Goal: Task Accomplishment & Management: Complete application form

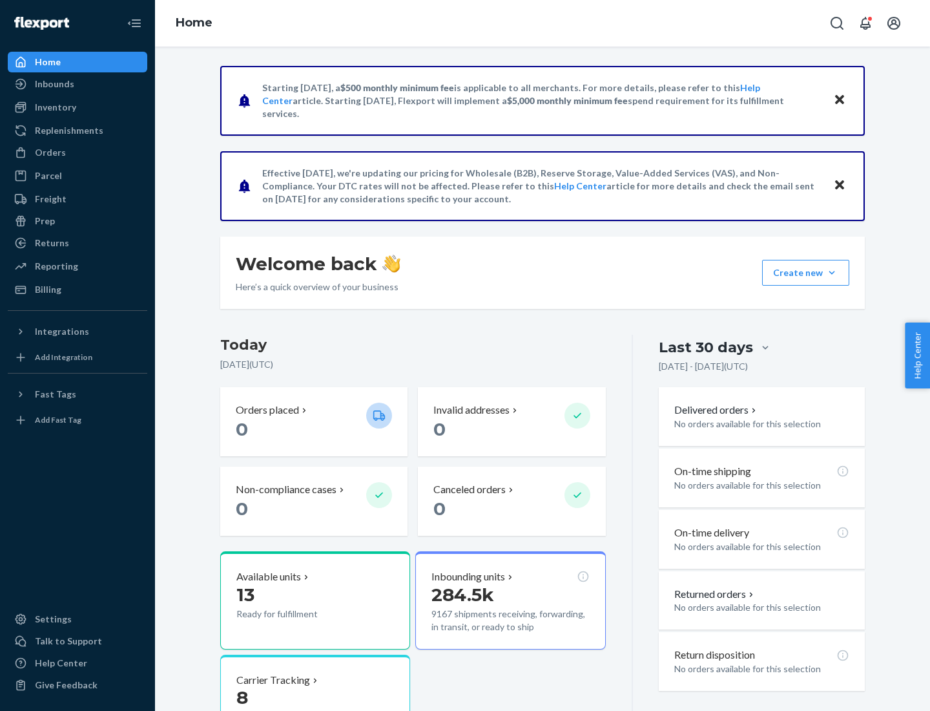
click at [832, 273] on button "Create new Create new inbound Create new order Create new product" at bounding box center [805, 273] width 87 height 26
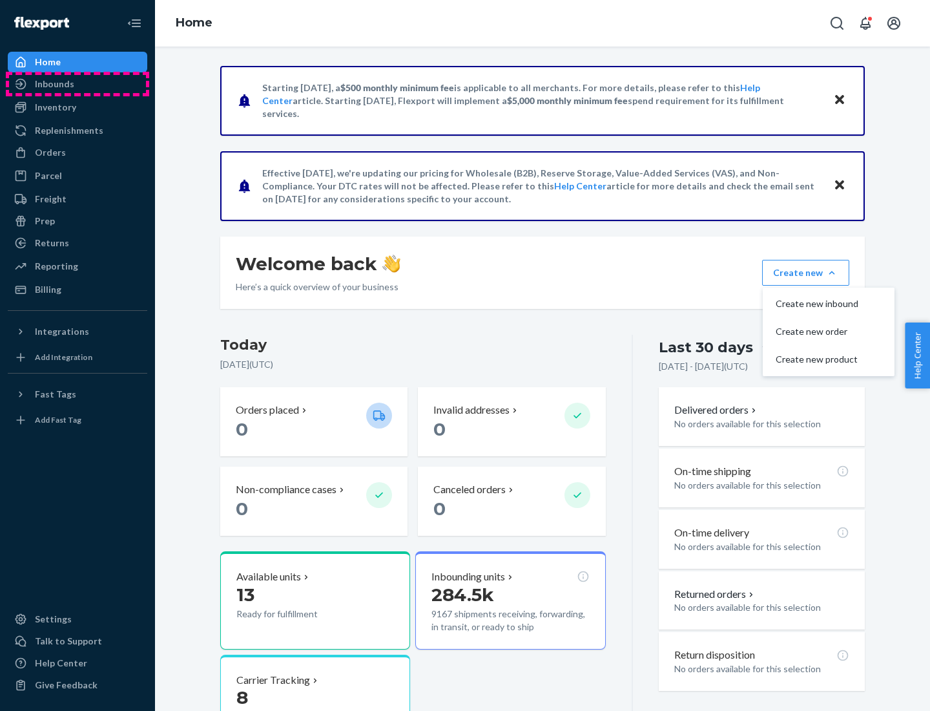
click at [78, 84] on div "Inbounds" at bounding box center [77, 84] width 137 height 18
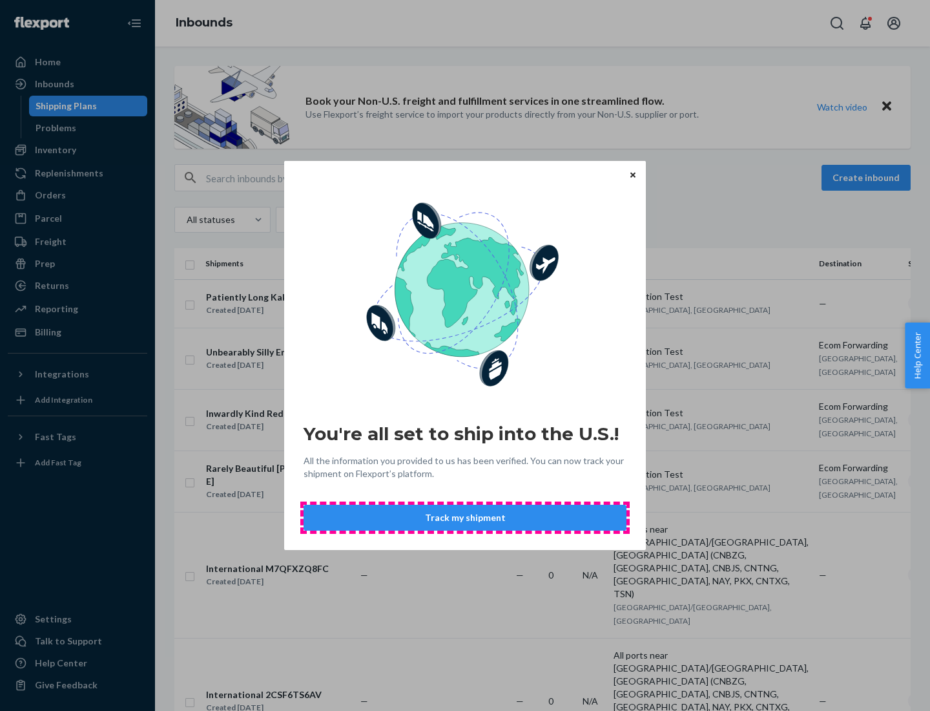
click at [465, 518] on button "Track my shipment" at bounding box center [465, 518] width 323 height 26
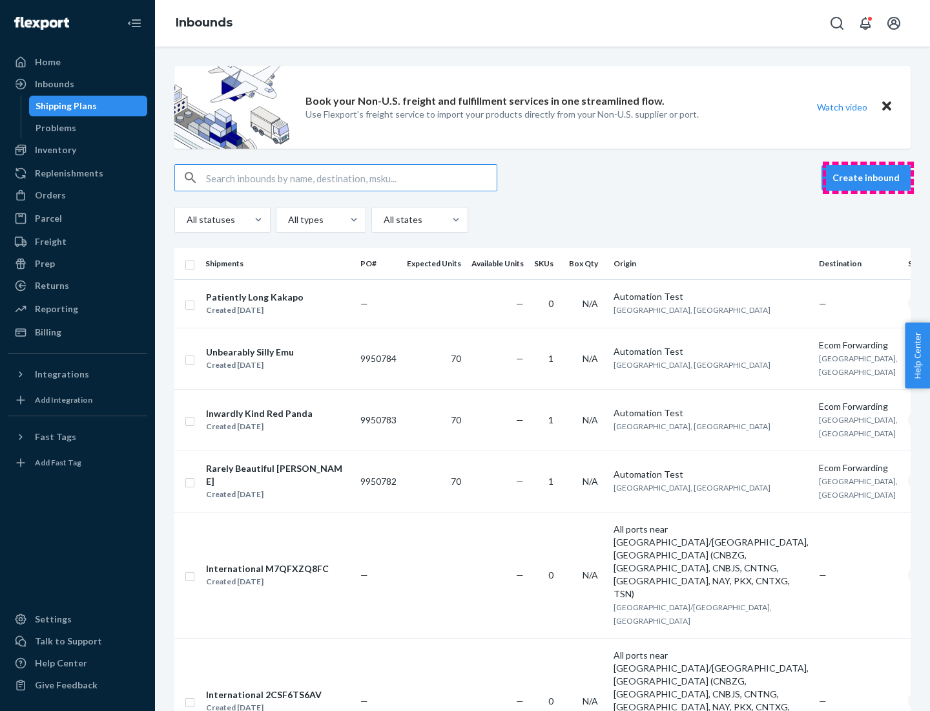
click at [868, 178] on button "Create inbound" at bounding box center [866, 178] width 89 height 26
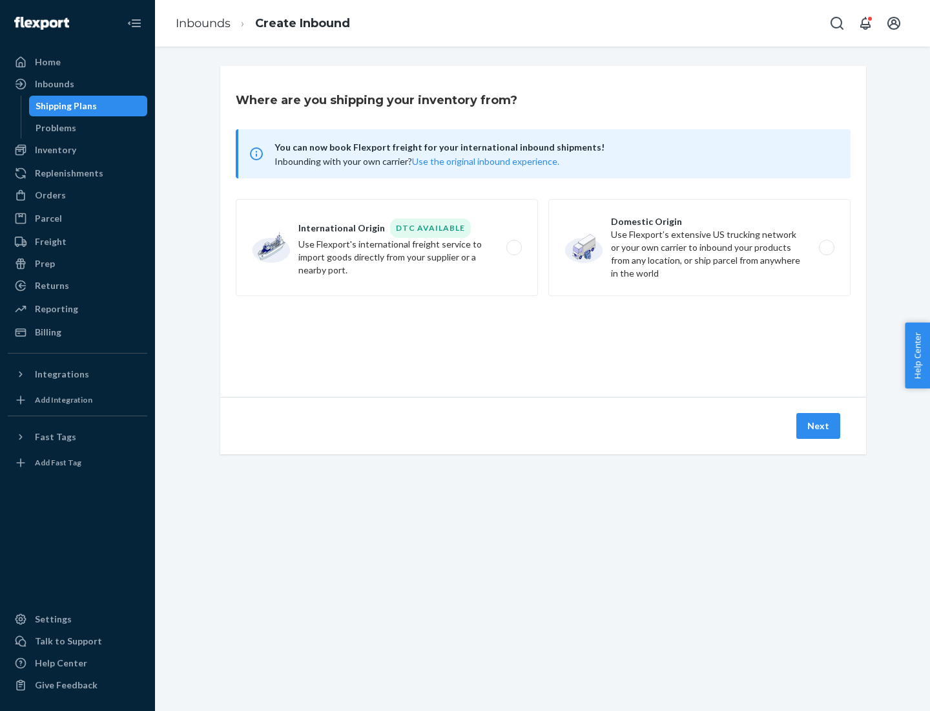
click at [387, 247] on label "International Origin DTC Available Use Flexport's international freight service…" at bounding box center [387, 247] width 302 height 97
click at [514, 247] on input "International Origin DTC Available Use Flexport's international freight service…" at bounding box center [518, 248] width 8 height 8
radio input "true"
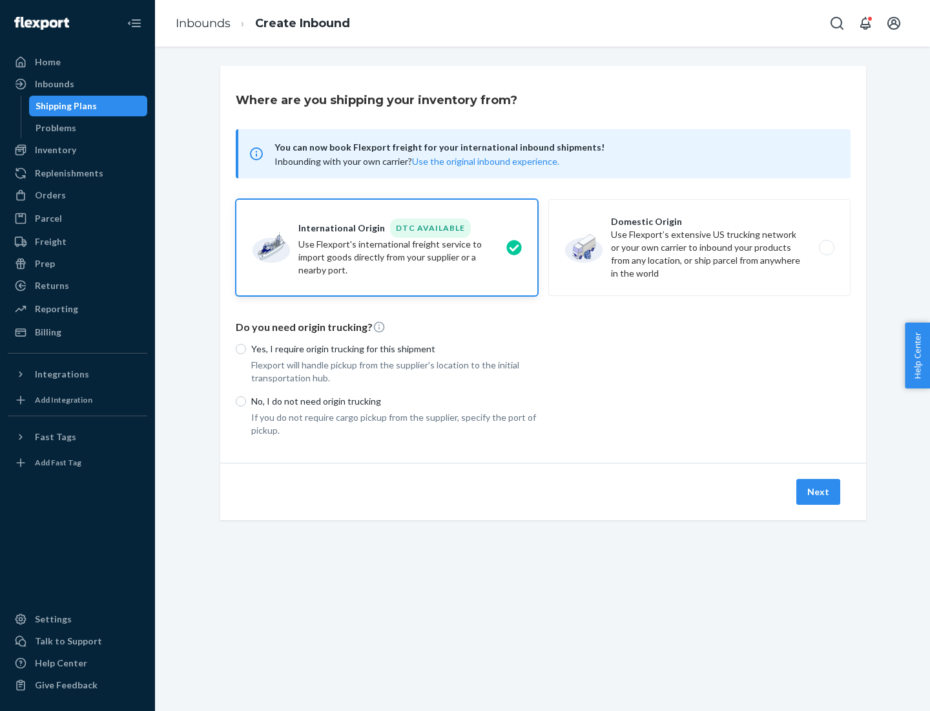
click at [395, 401] on p "No, I do not need origin trucking" at bounding box center [394, 401] width 287 height 13
click at [246, 401] on input "No, I do not need origin trucking" at bounding box center [241, 401] width 10 height 10
radio input "true"
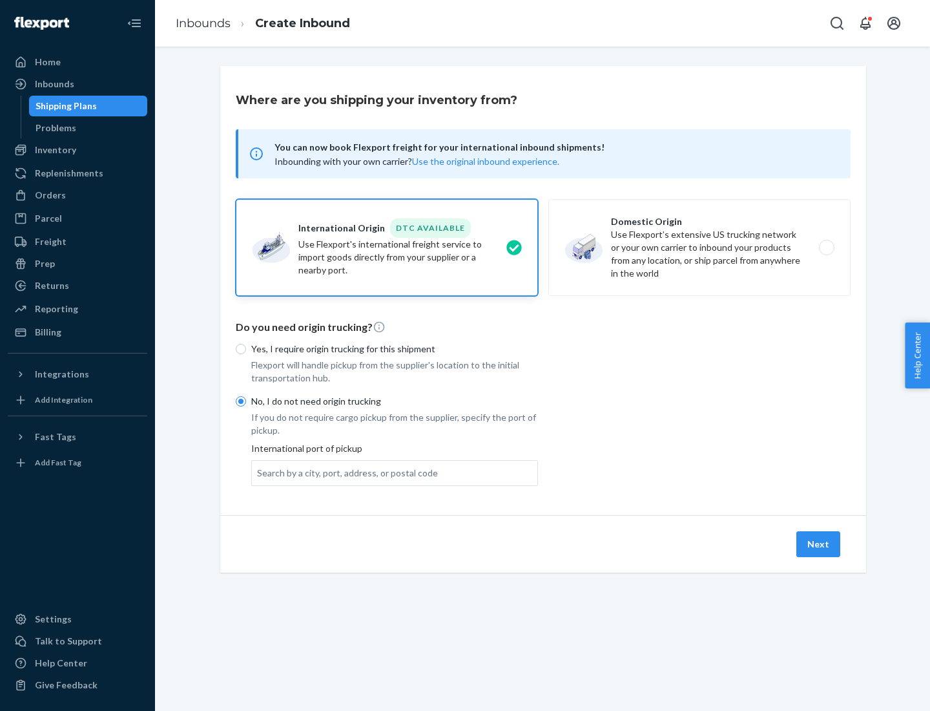
click at [344, 472] on div "Search by a city, port, address, or postal code" at bounding box center [347, 472] width 181 height 13
click at [258, 472] on input "Search by a city, port, address, or postal code" at bounding box center [257, 472] width 1 height 13
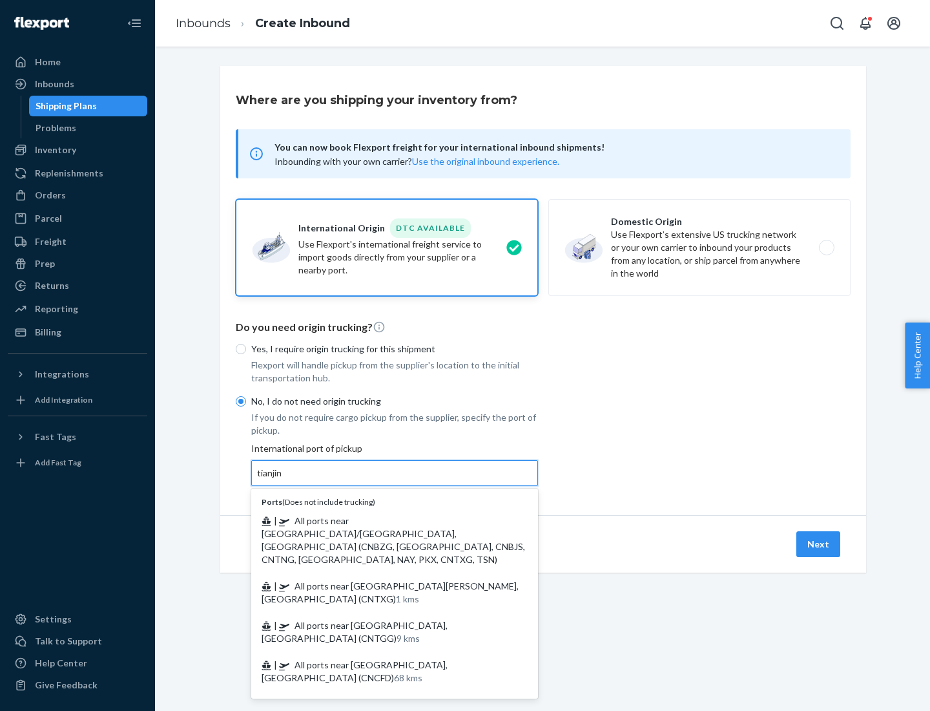
click at [382, 520] on span "| All ports near [GEOGRAPHIC_DATA]/[GEOGRAPHIC_DATA], [GEOGRAPHIC_DATA] (CNBZG,…" at bounding box center [394, 540] width 264 height 50
click at [284, 479] on input "tianjin" at bounding box center [270, 472] width 26 height 13
type input "All ports near [GEOGRAPHIC_DATA]/[GEOGRAPHIC_DATA], [GEOGRAPHIC_DATA] (CNBZG, […"
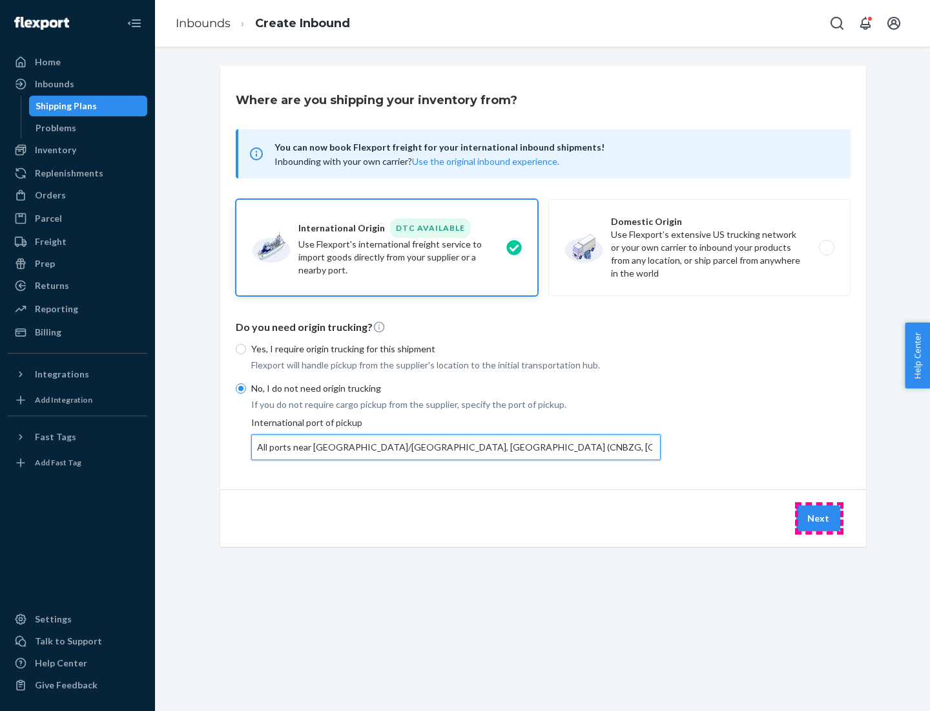
click at [819, 518] on button "Next" at bounding box center [819, 518] width 44 height 26
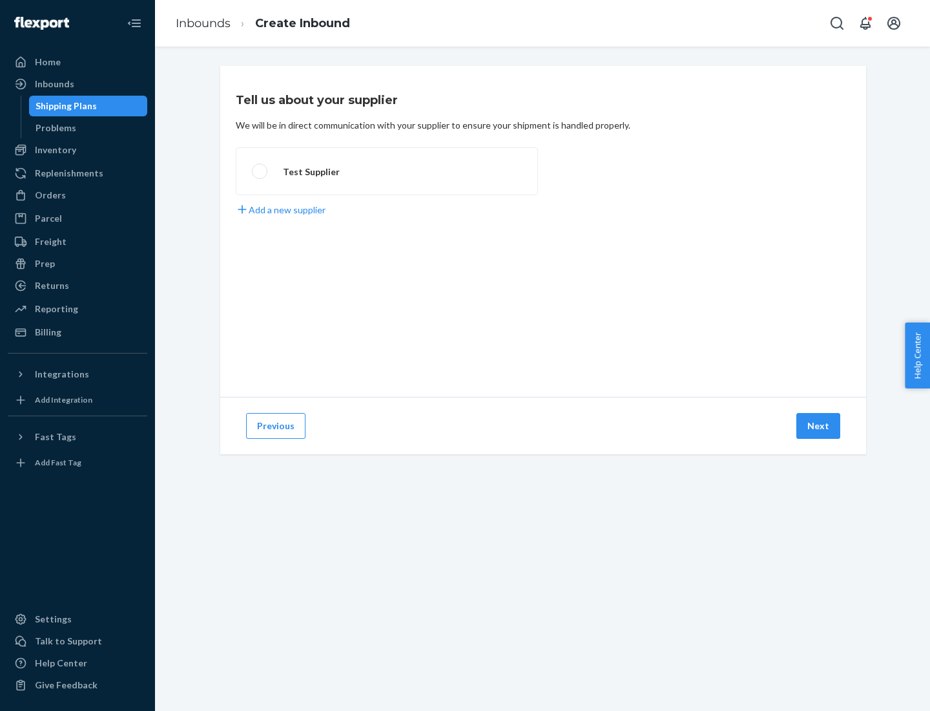
click at [387, 171] on label "Test Supplier" at bounding box center [387, 171] width 302 height 48
click at [260, 171] on input "Test Supplier" at bounding box center [256, 171] width 8 height 8
radio input "true"
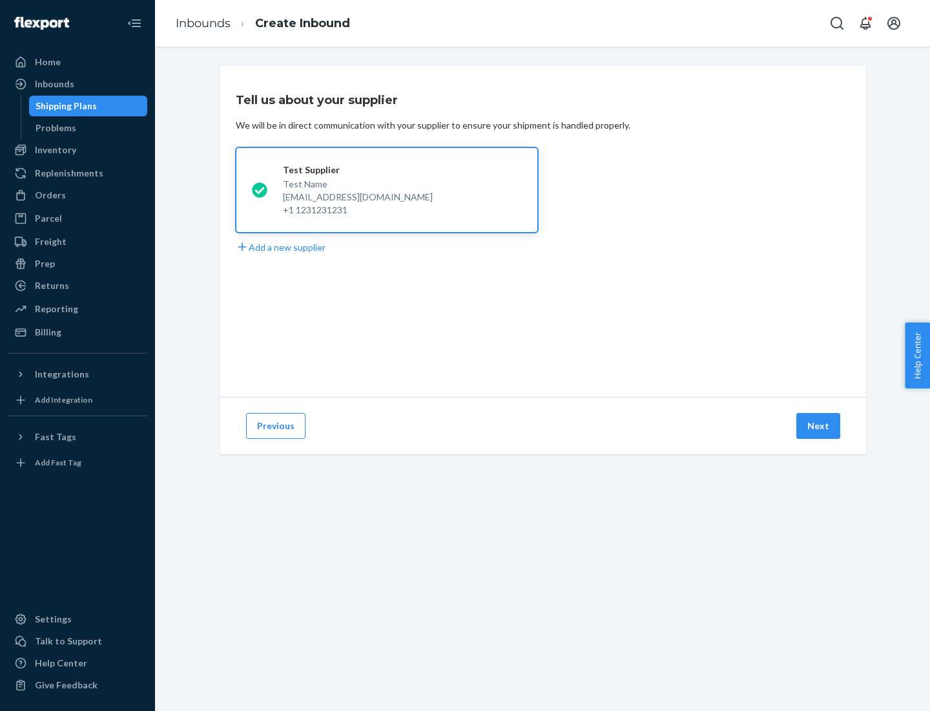
click at [819, 426] on button "Next" at bounding box center [819, 426] width 44 height 26
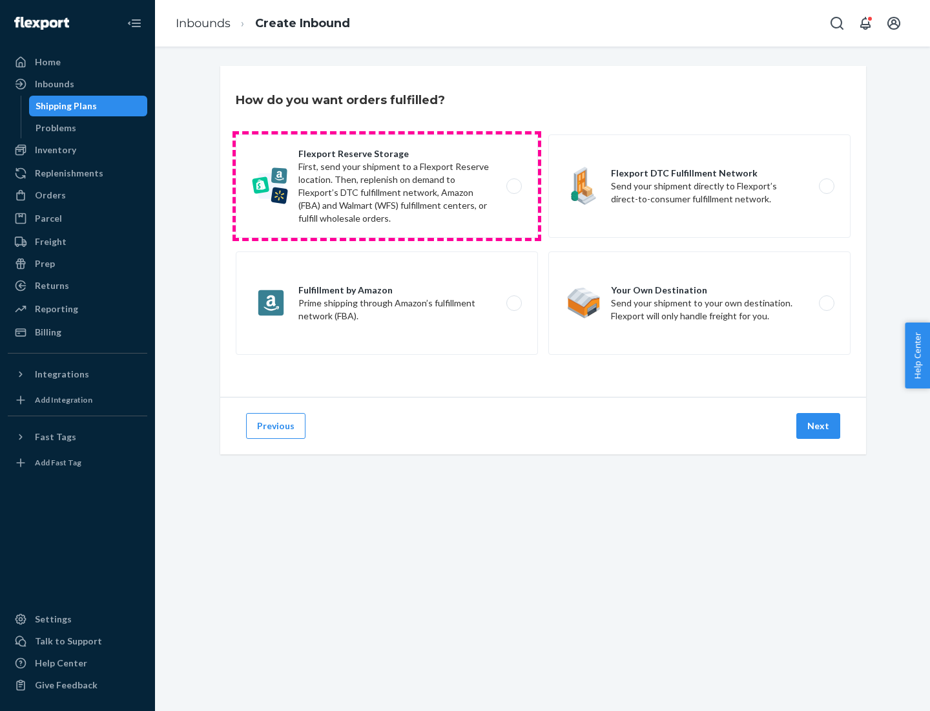
click at [387, 186] on label "Flexport Reserve Storage First, send your shipment to a Flexport Reserve locati…" at bounding box center [387, 185] width 302 height 103
click at [514, 186] on input "Flexport Reserve Storage First, send your shipment to a Flexport Reserve locati…" at bounding box center [518, 186] width 8 height 8
radio input "true"
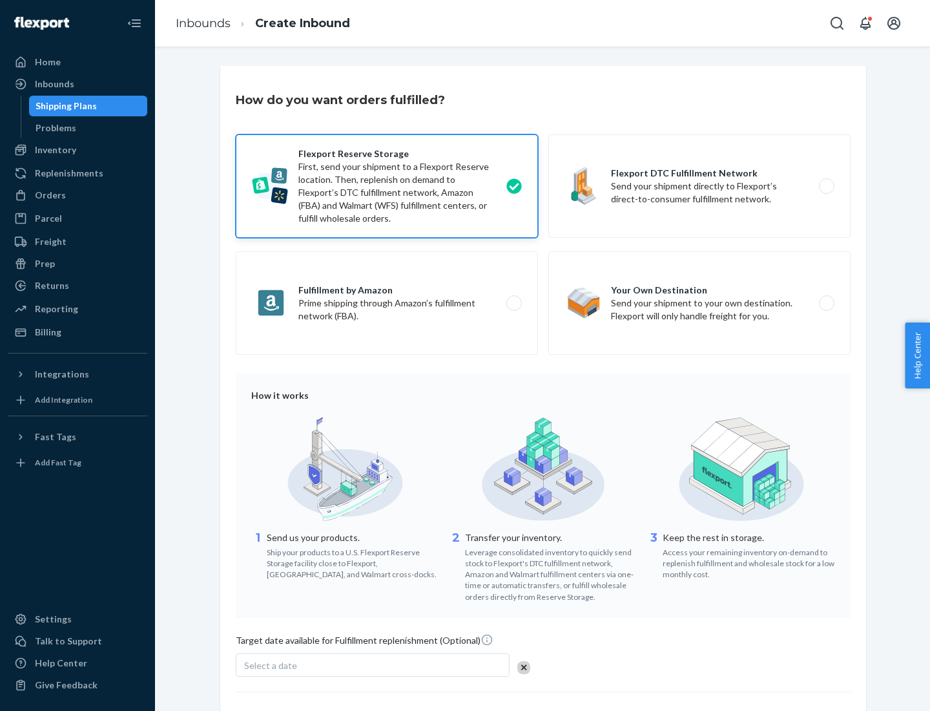
scroll to position [106, 0]
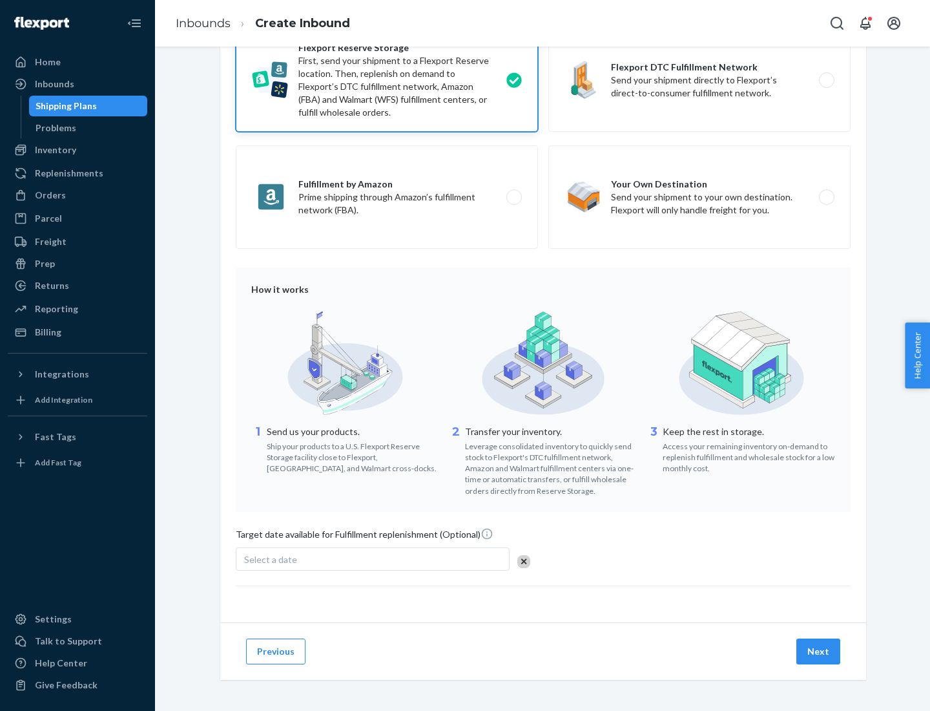
click at [819, 651] on button "Next" at bounding box center [819, 651] width 44 height 26
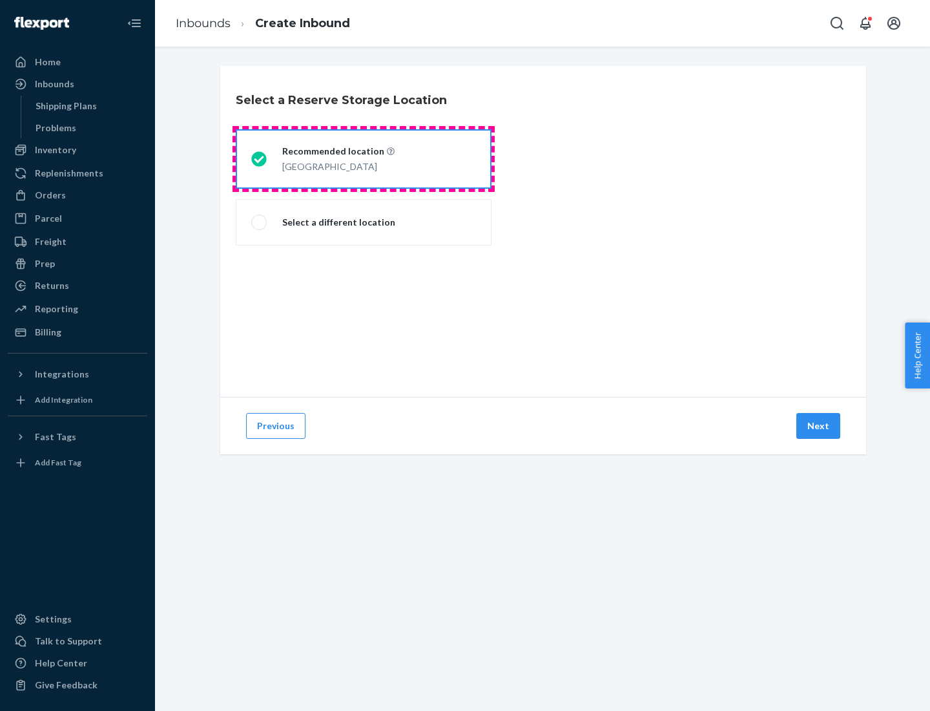
click at [364, 159] on div "[GEOGRAPHIC_DATA]" at bounding box center [338, 166] width 112 height 16
click at [260, 159] on input "Recommended location [GEOGRAPHIC_DATA]" at bounding box center [255, 159] width 8 height 8
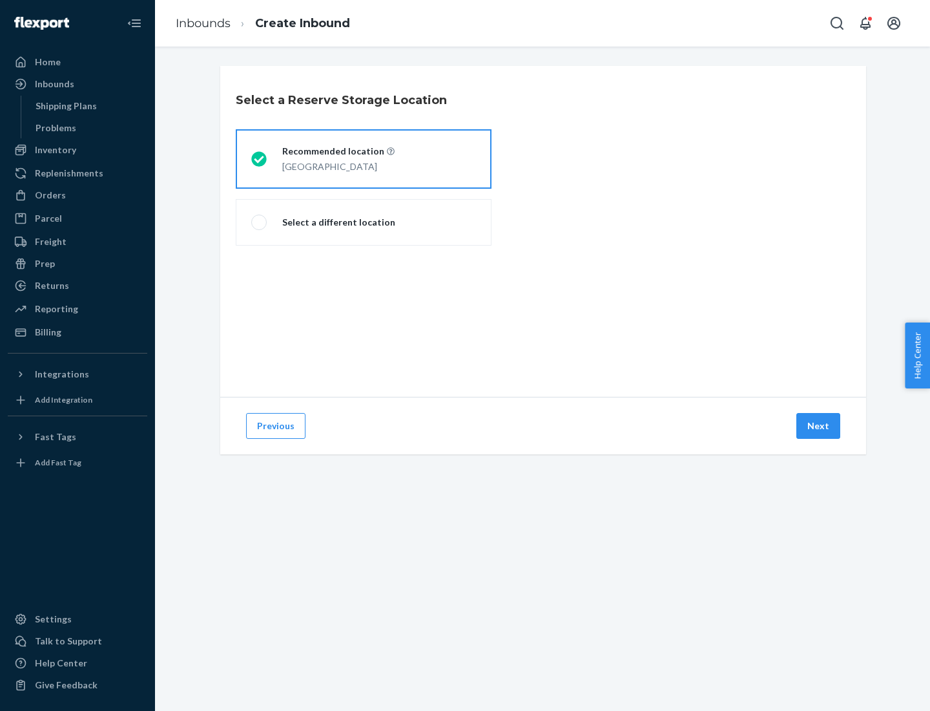
click at [819, 426] on button "Next" at bounding box center [819, 426] width 44 height 26
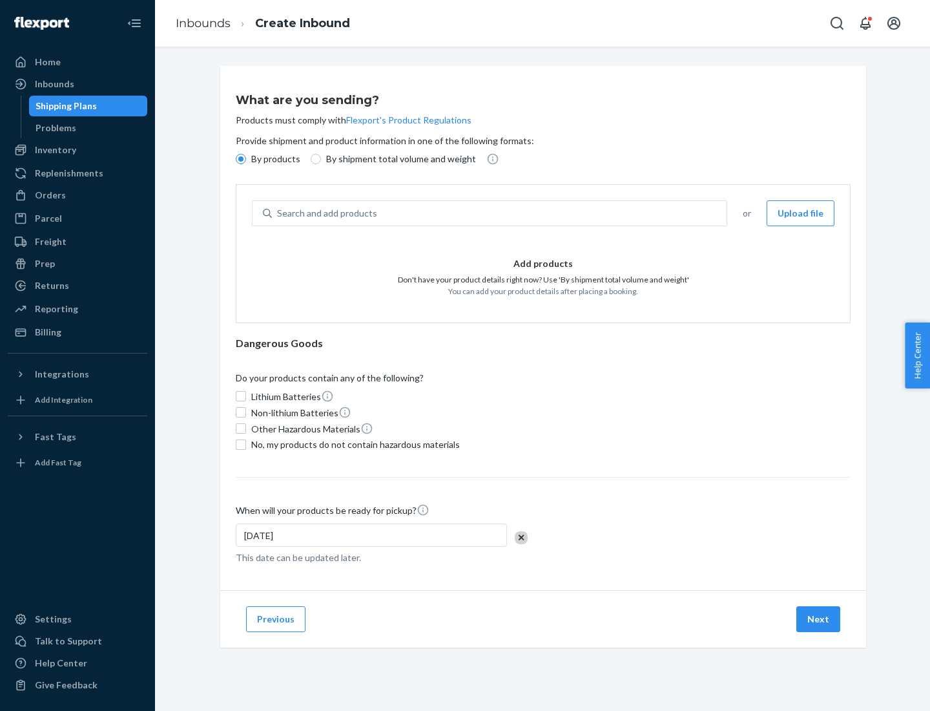
click at [500, 213] on div "Search and add products" at bounding box center [499, 213] width 455 height 23
click at [278, 213] on input "Search and add products" at bounding box center [277, 213] width 1 height 13
click at [314, 159] on input "By shipment total volume and weight" at bounding box center [316, 159] width 10 height 10
radio input "true"
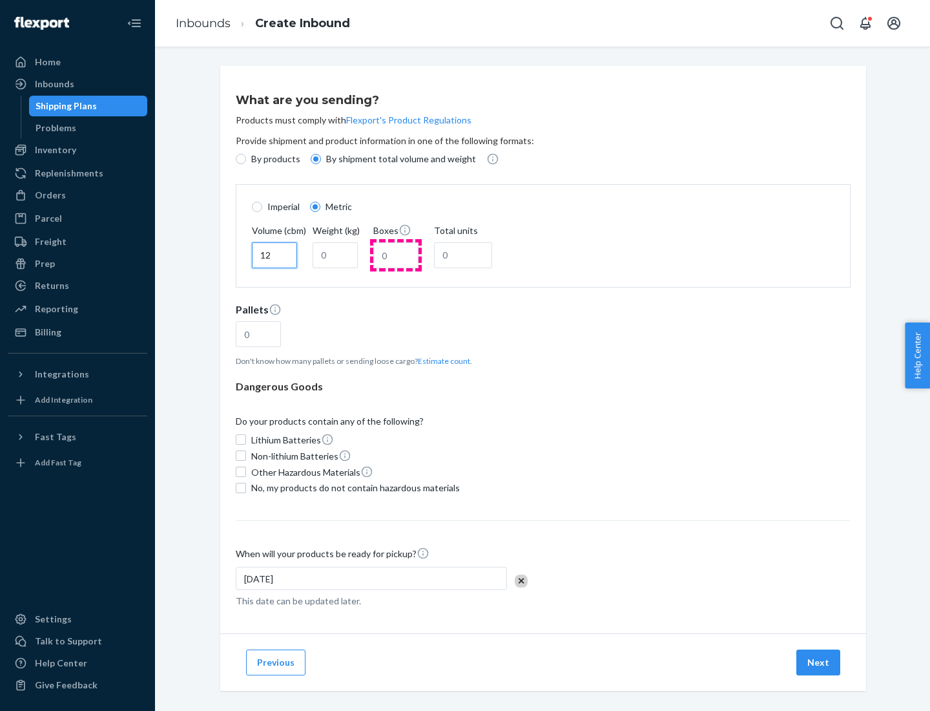
type input "12"
type input "22"
type input "222"
type input "121"
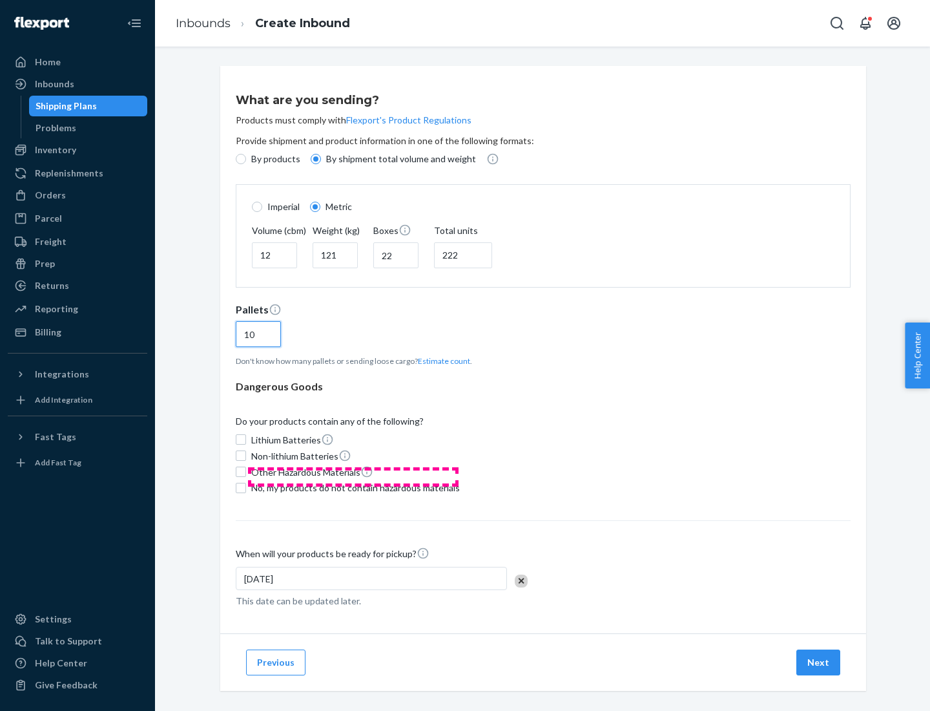
scroll to position [11, 0]
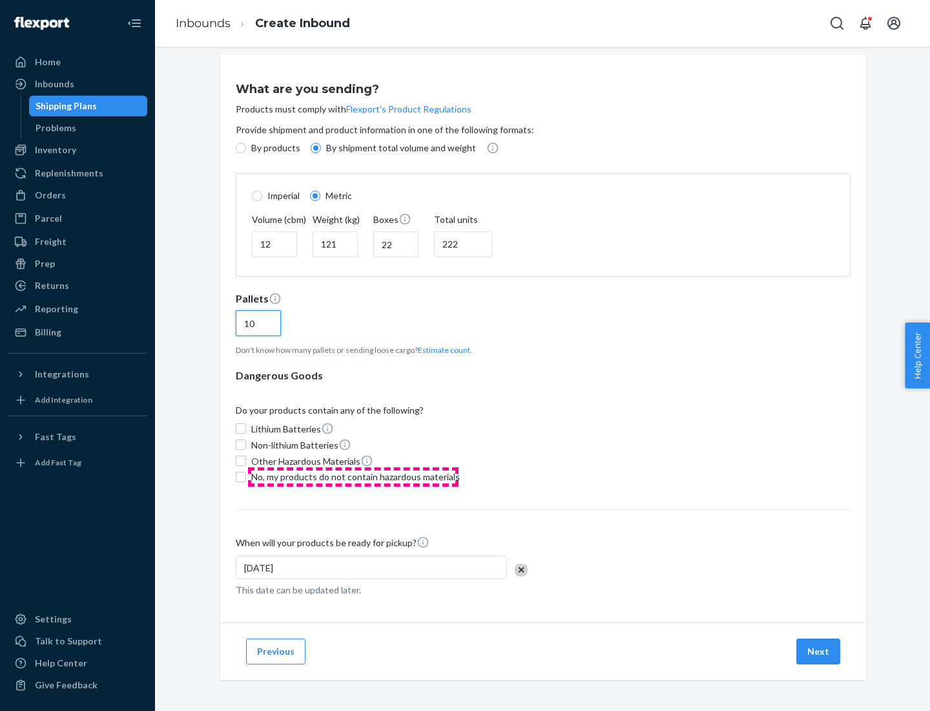
type input "10"
click at [353, 476] on span "No, my products do not contain hazardous materials" at bounding box center [355, 476] width 209 height 13
click at [246, 476] on input "No, my products do not contain hazardous materials" at bounding box center [241, 477] width 10 height 10
checkbox input "true"
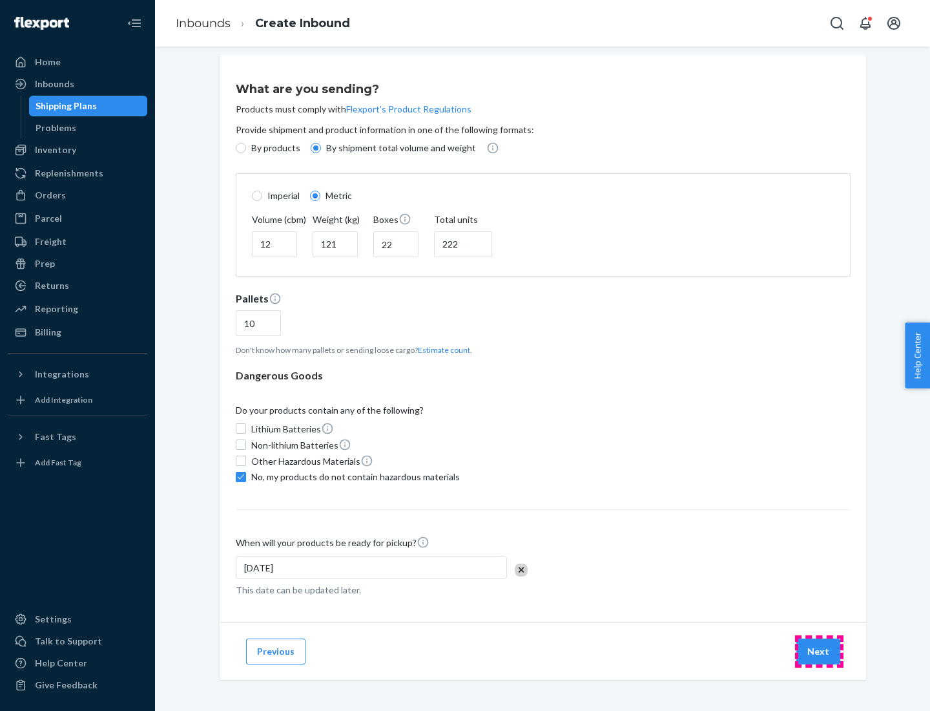
click at [819, 651] on button "Next" at bounding box center [819, 651] width 44 height 26
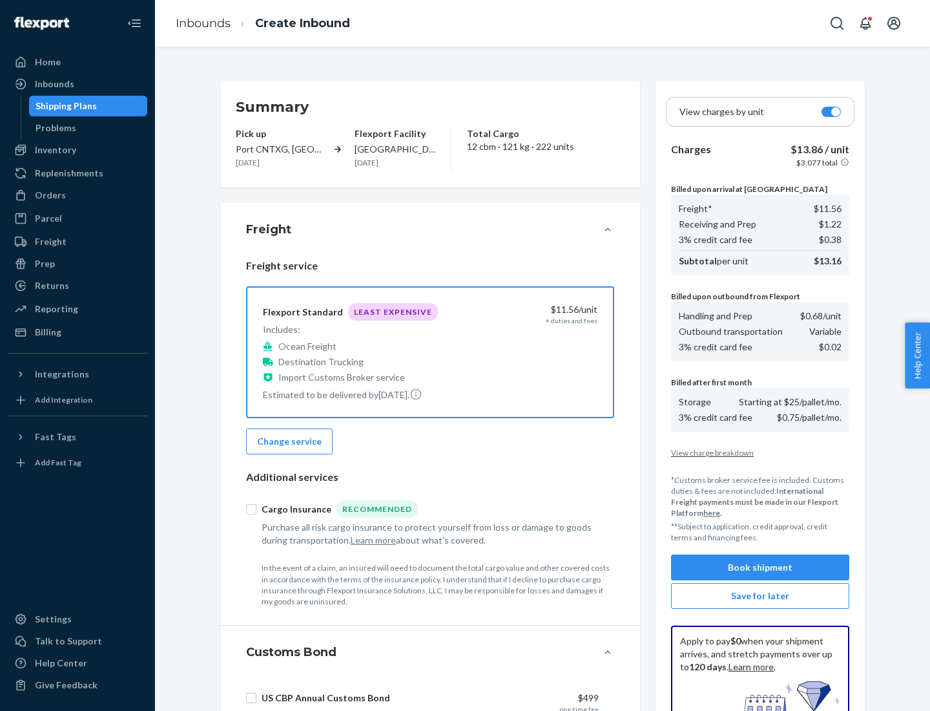
scroll to position [189, 0]
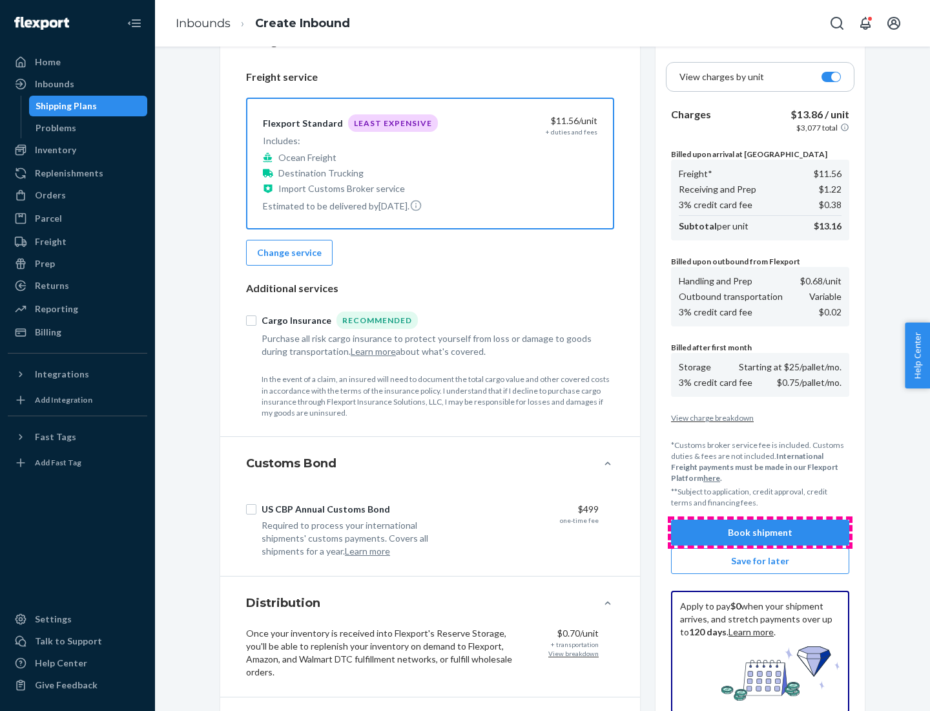
click at [760, 532] on button "Book shipment" at bounding box center [760, 532] width 178 height 26
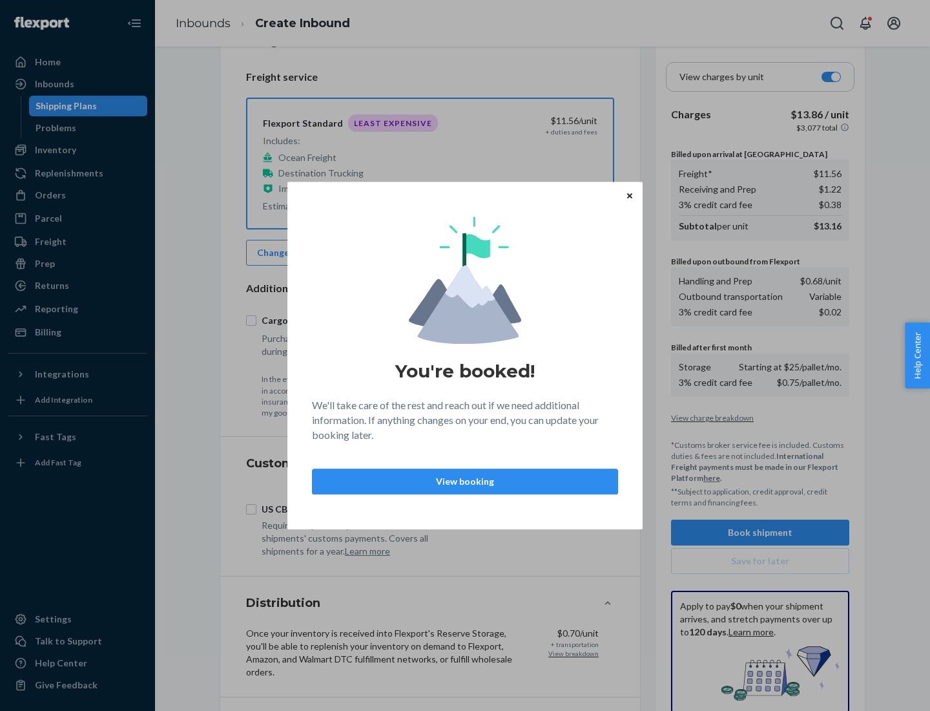
click at [465, 481] on p "View booking" at bounding box center [465, 481] width 284 height 13
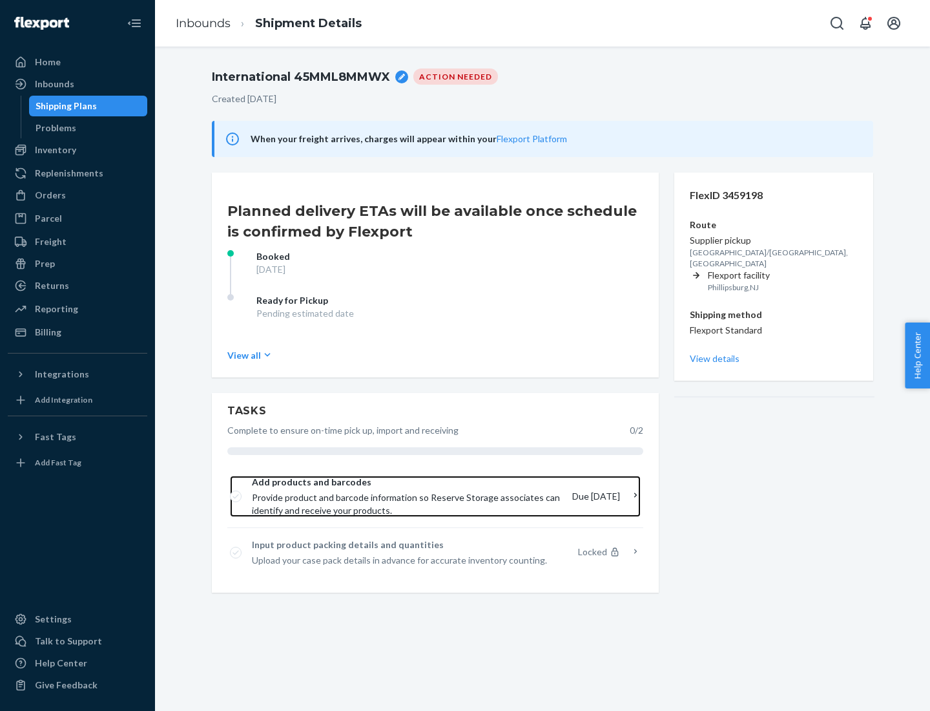
click at [410, 496] on span "Provide product and barcode information so Reserve Storage associates can ident…" at bounding box center [407, 504] width 310 height 26
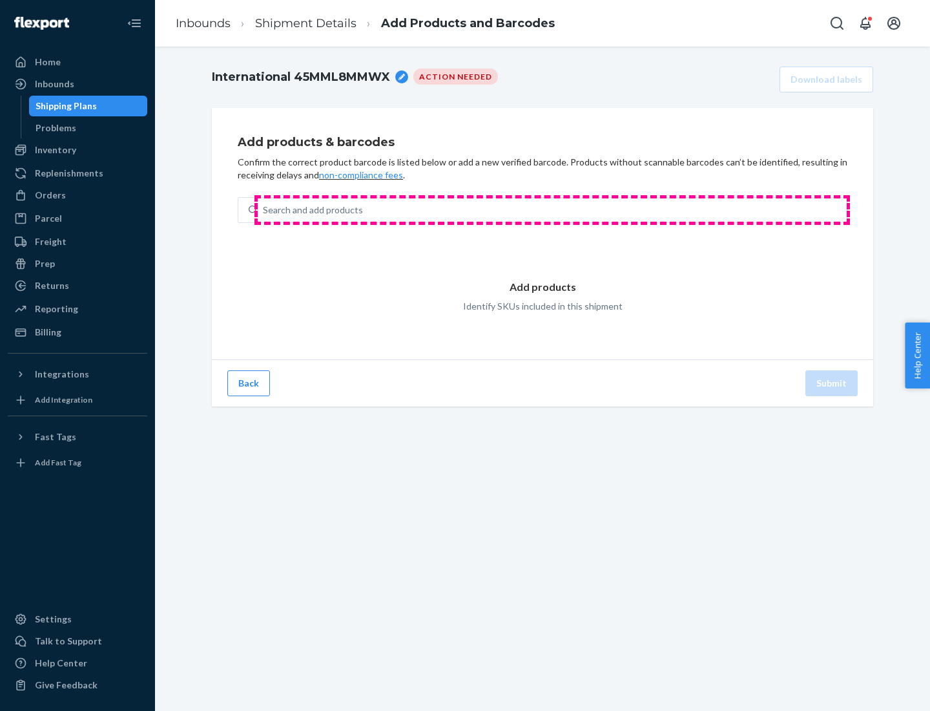
click at [552, 210] on div "Search and add products" at bounding box center [552, 209] width 589 height 23
click at [264, 210] on input "Search and add products" at bounding box center [263, 210] width 1 height 13
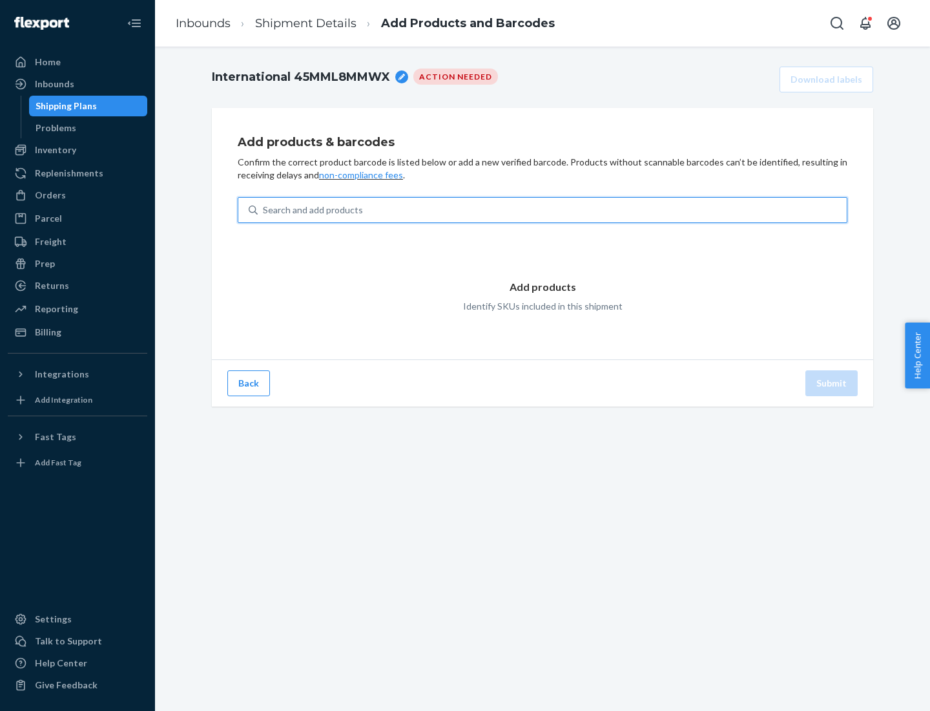
type input "test"
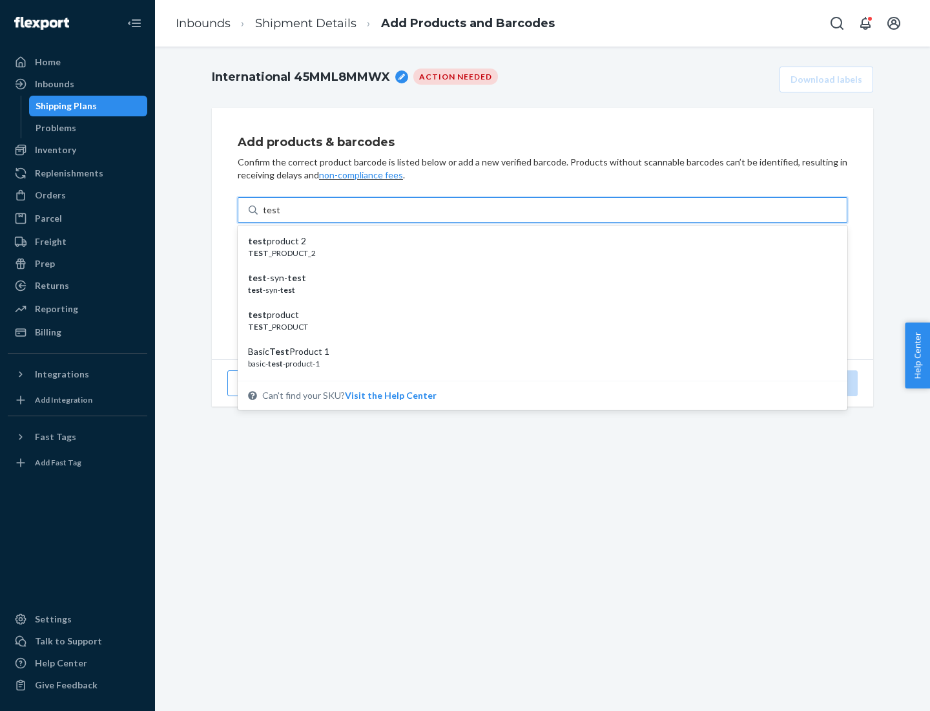
scroll to position [48, 0]
click at [538, 303] on div "Basic Test Product 1" at bounding box center [537, 303] width 579 height 13
click at [280, 216] on input "test" at bounding box center [271, 210] width 17 height 13
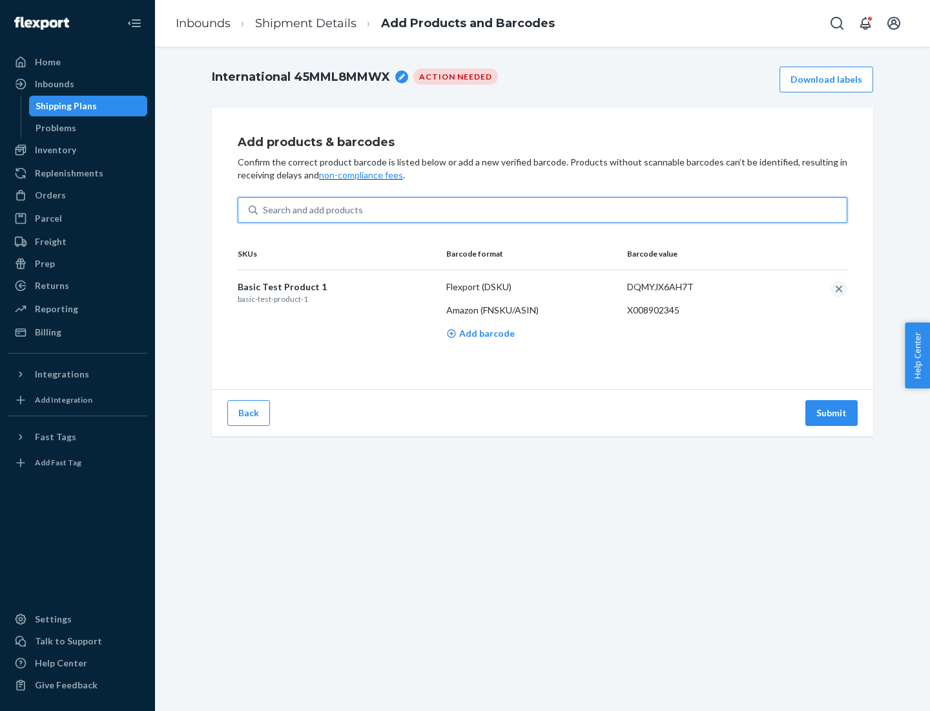
click at [832, 412] on button "Submit" at bounding box center [832, 413] width 52 height 26
